Goal: Transaction & Acquisition: Purchase product/service

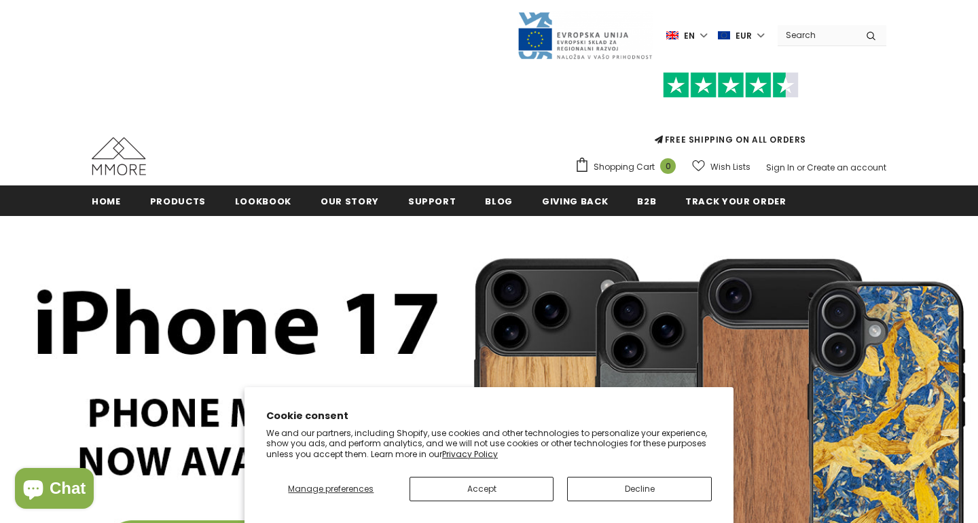
click at [629, 486] on button "Decline" at bounding box center [639, 489] width 145 height 24
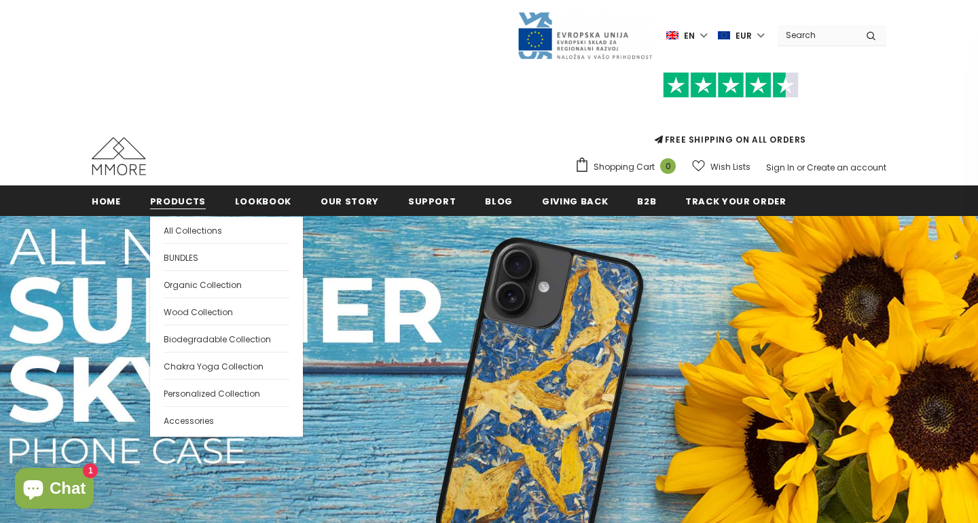
click at [168, 205] on span "Products" at bounding box center [178, 201] width 56 height 13
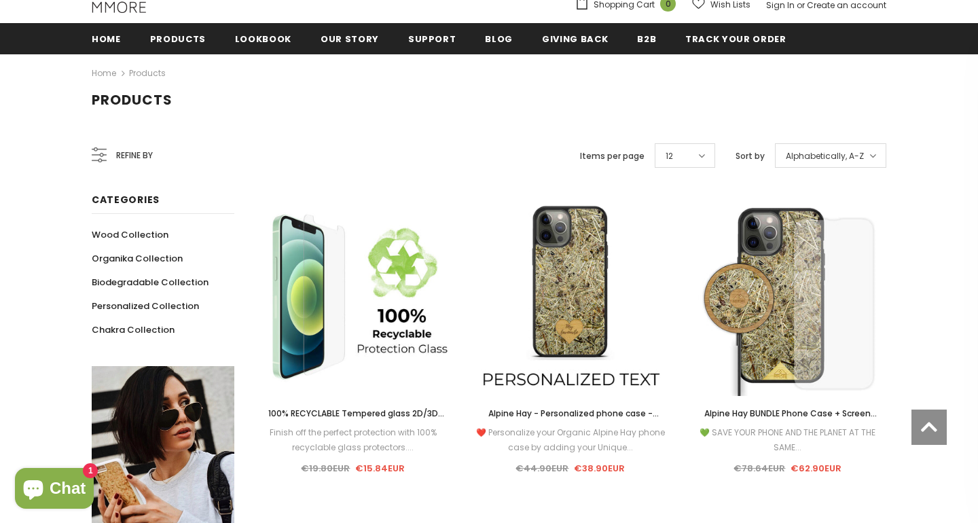
scroll to position [162, 0]
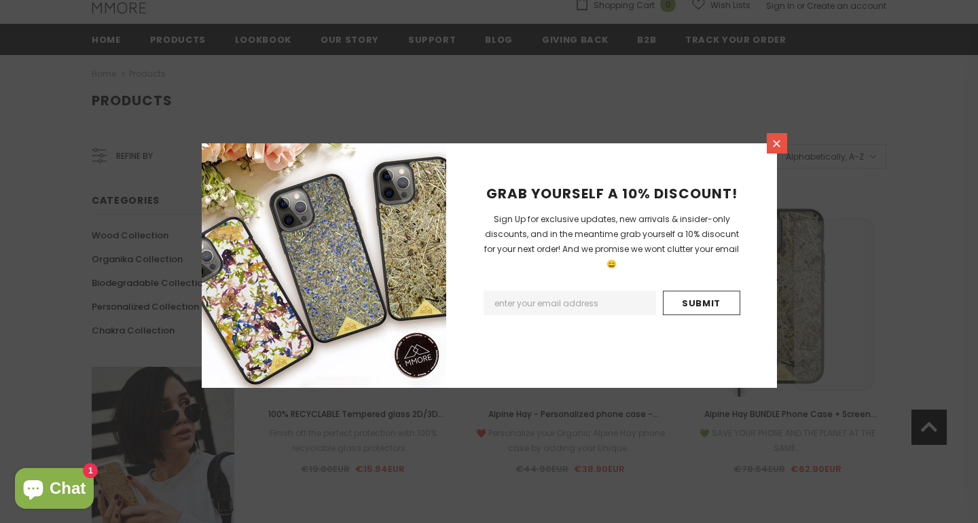
click at [781, 151] on link at bounding box center [777, 143] width 20 height 20
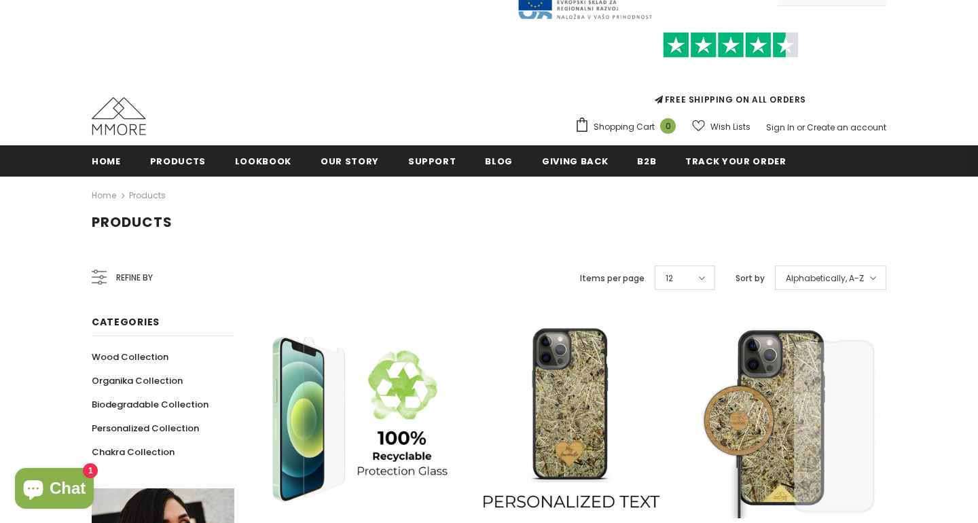
scroll to position [43, 0]
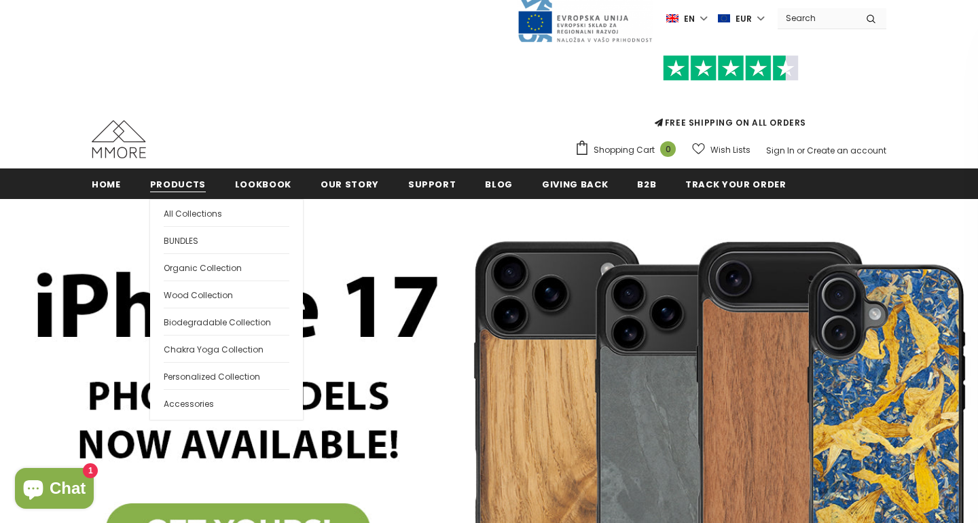
scroll to position [16, 0]
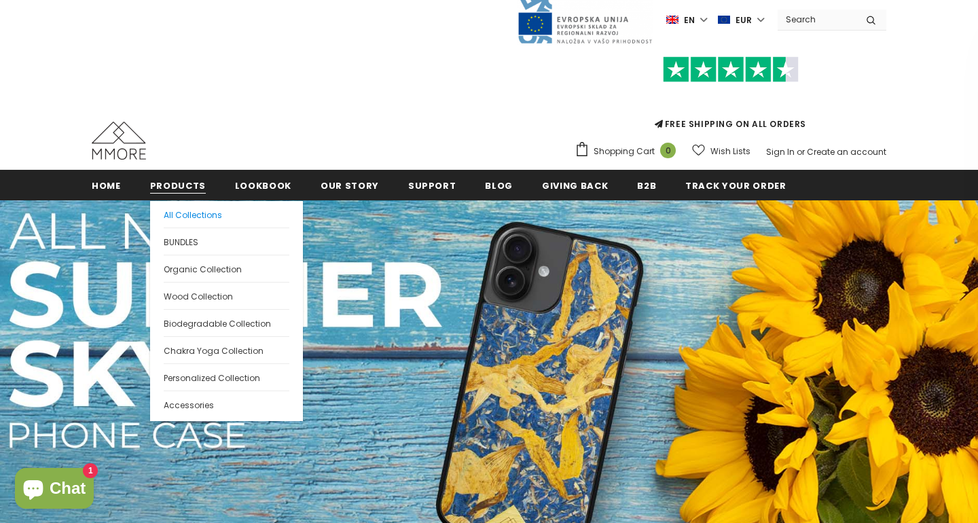
click at [180, 214] on span "All Collections" at bounding box center [193, 215] width 58 height 12
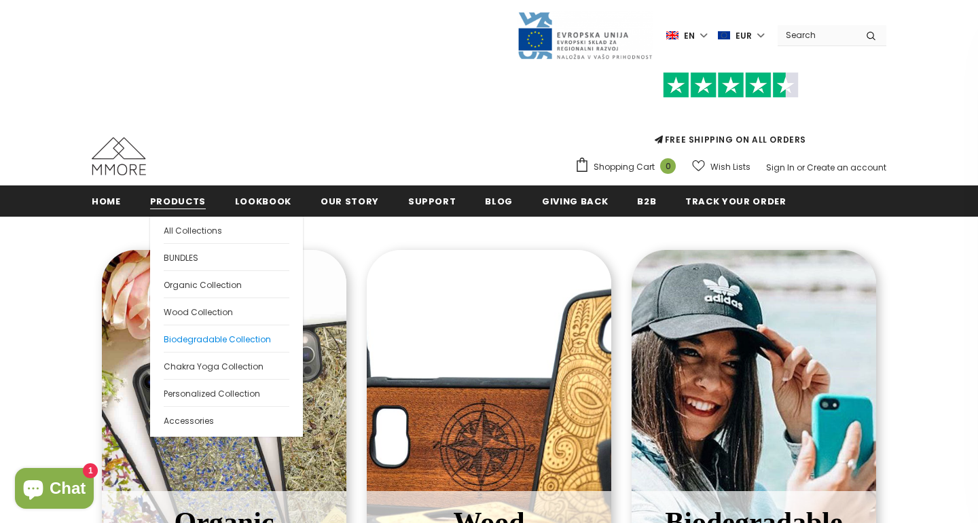
click at [201, 334] on span "Biodegradable Collection" at bounding box center [217, 340] width 107 height 12
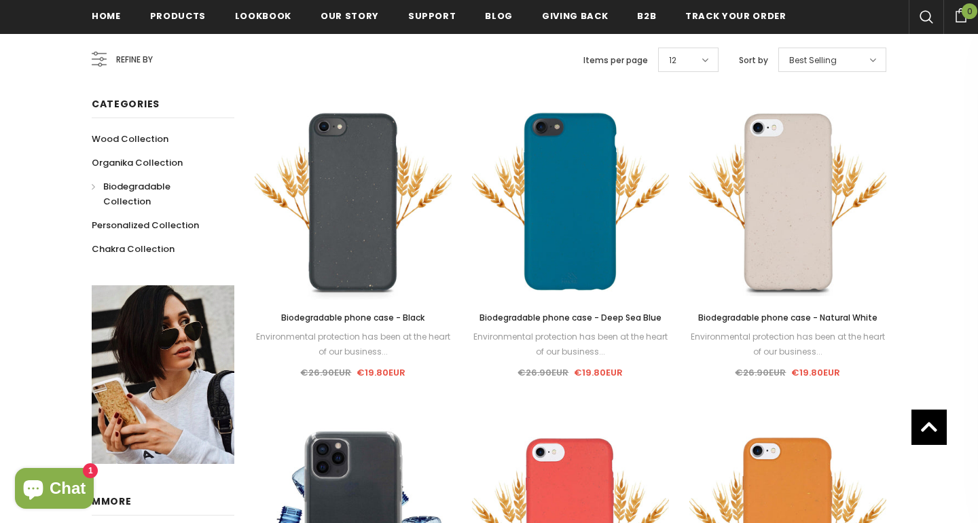
scroll to position [196, 0]
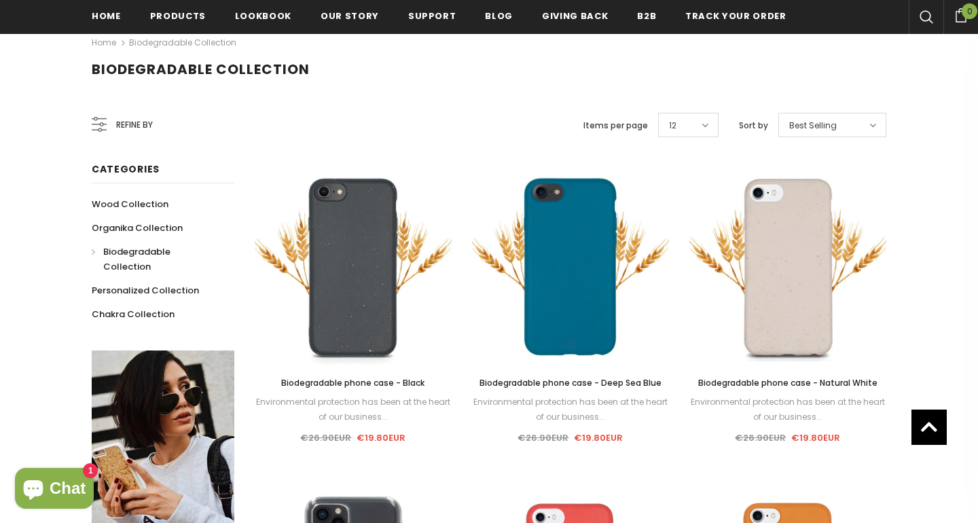
click at [107, 123] on icon at bounding box center [99, 124] width 15 height 15
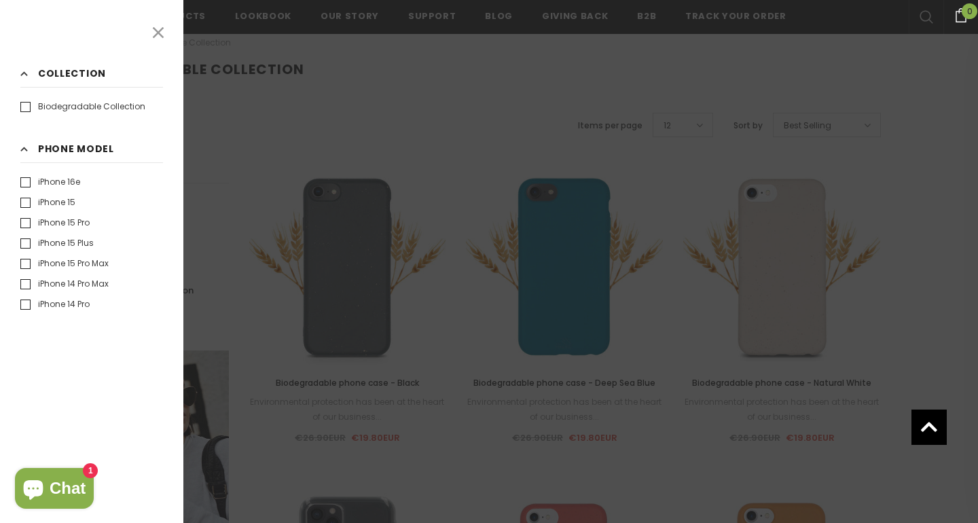
click at [30, 181] on label "iPhone 16e" at bounding box center [50, 182] width 60 height 14
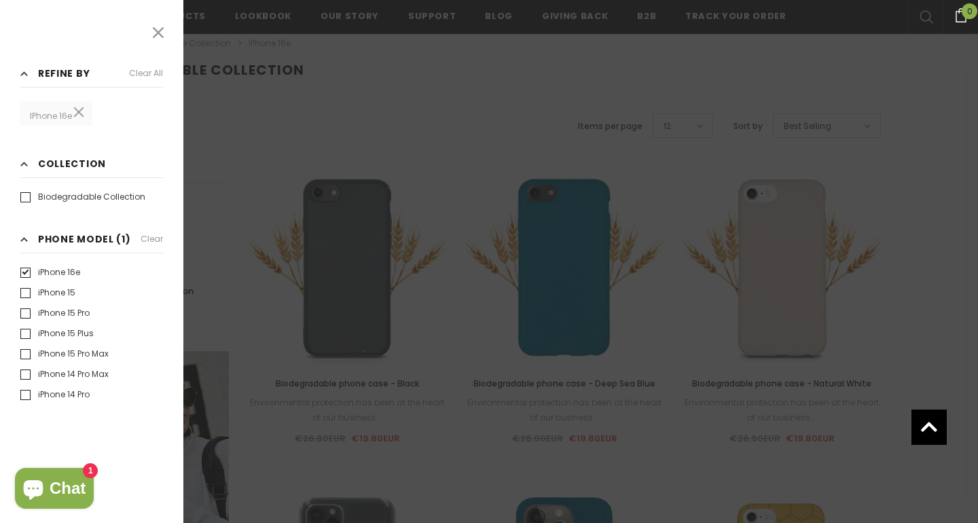
click at [156, 28] on icon at bounding box center [158, 33] width 18 height 18
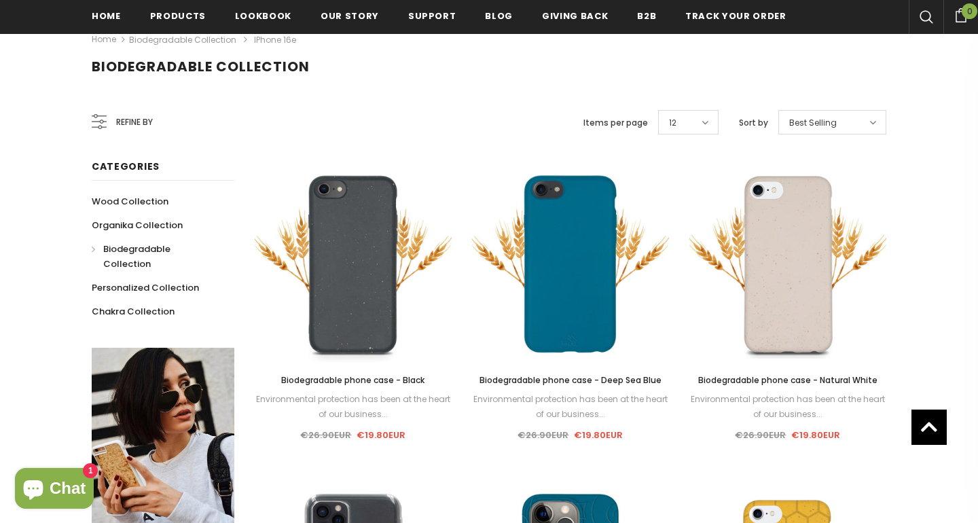
scroll to position [199, 0]
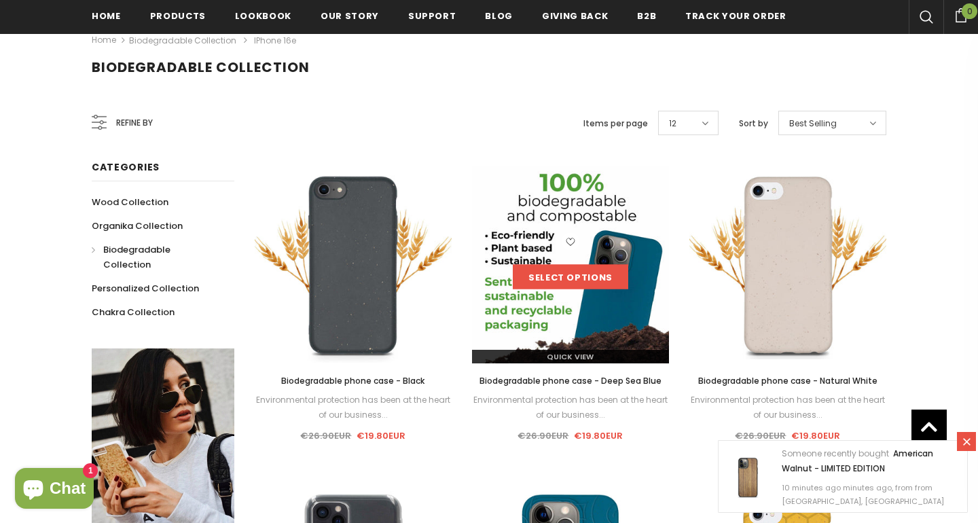
click at [570, 284] on link "Select options" at bounding box center [570, 277] width 115 height 24
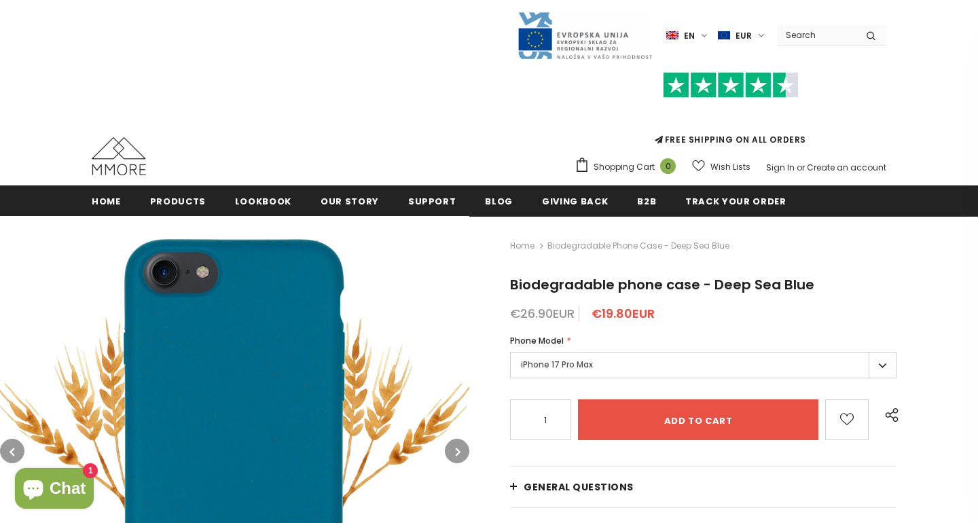
click at [877, 363] on label "iPhone 17 Pro Max" at bounding box center [703, 365] width 387 height 26
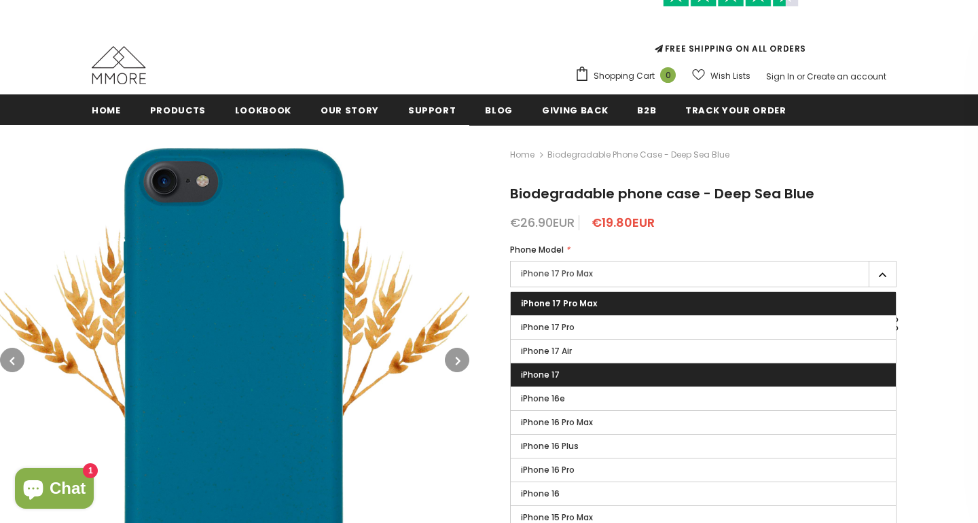
scroll to position [97, 0]
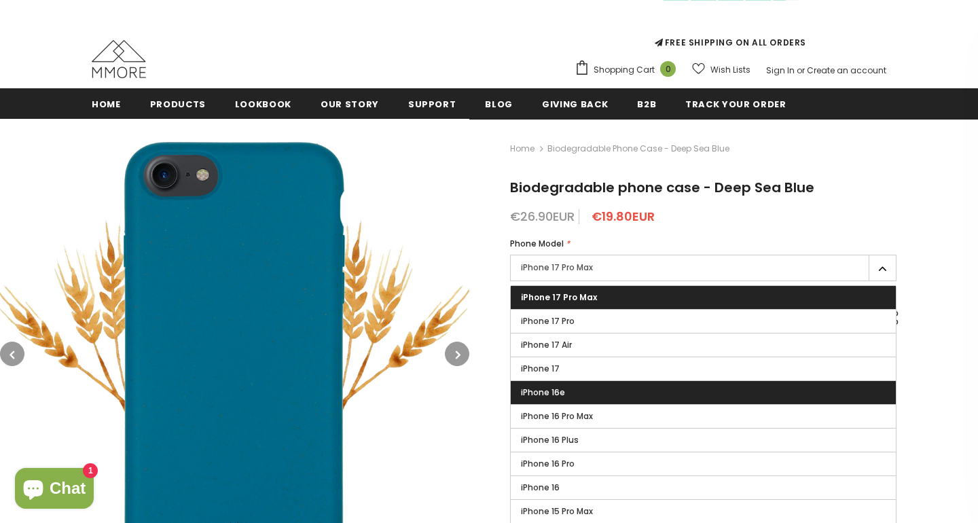
click at [583, 398] on label "iPhone 16e" at bounding box center [703, 392] width 385 height 23
click at [0, 0] on input "iPhone 16e" at bounding box center [0, 0] width 0 height 0
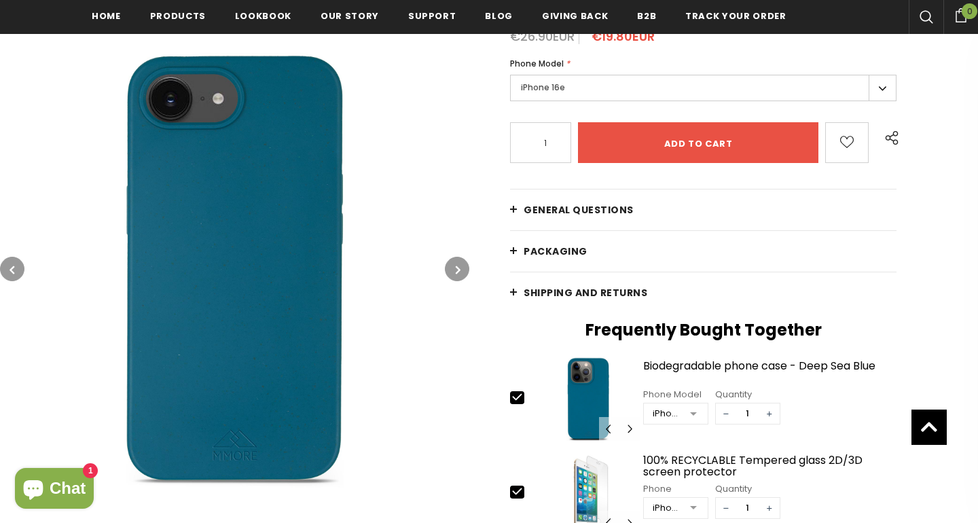
scroll to position [283, 0]
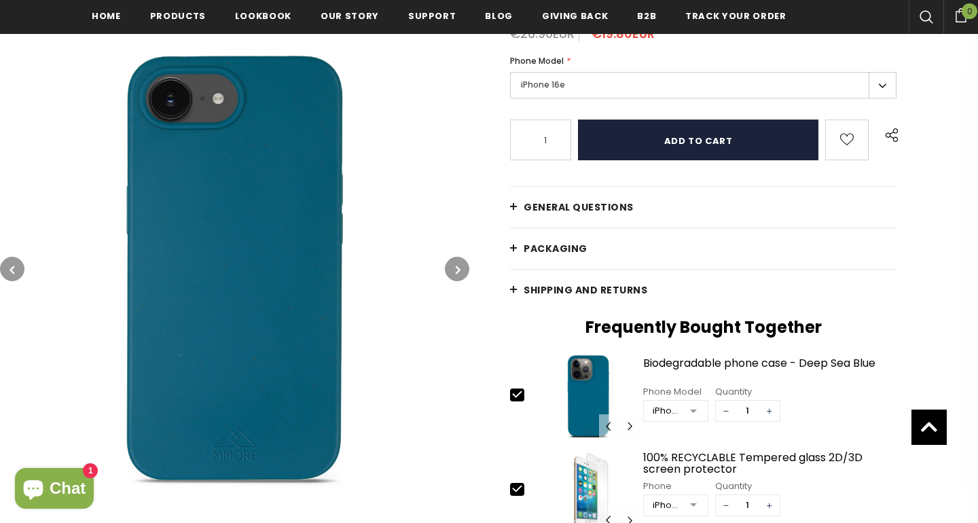
click at [739, 140] on input "Add to cart" at bounding box center [698, 140] width 241 height 41
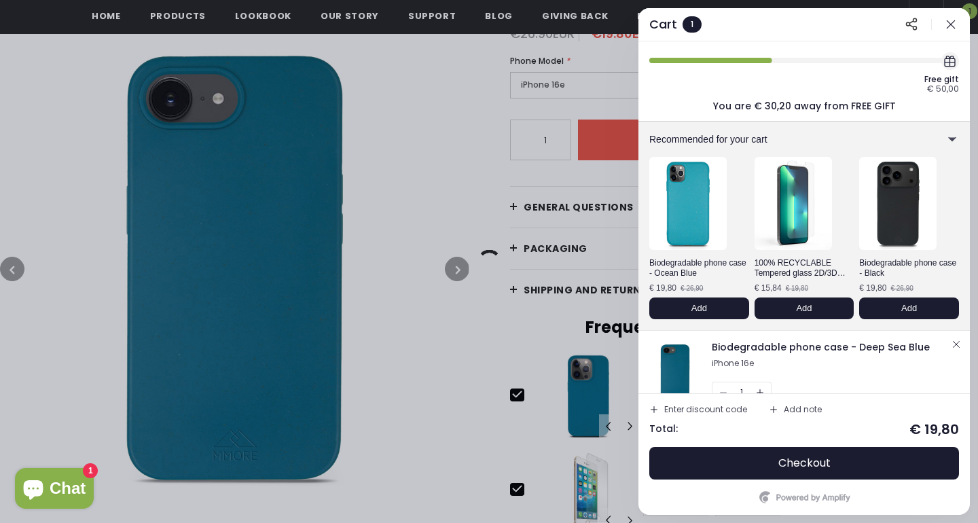
click at [811, 120] on div "Free gift € 50,00 You are € 30,20 away from FREE GIFT" at bounding box center [805, 81] width 332 height 80
click at [711, 467] on button "Checkout" at bounding box center [805, 463] width 310 height 33
